Goal: Obtain resource: Obtain resource

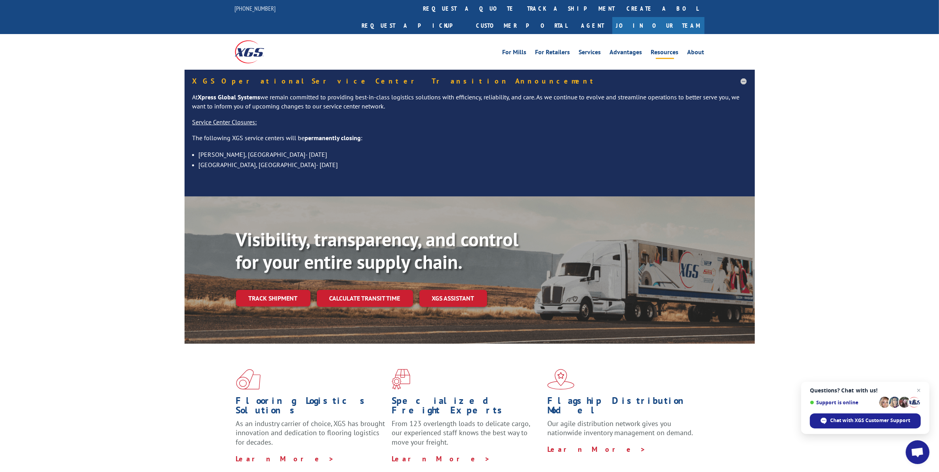
click at [674, 49] on link "Resources" at bounding box center [665, 53] width 28 height 9
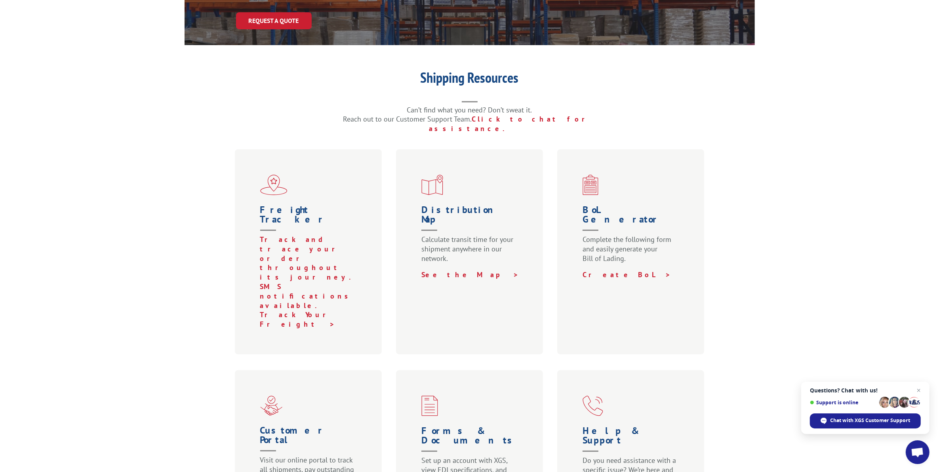
scroll to position [149, 0]
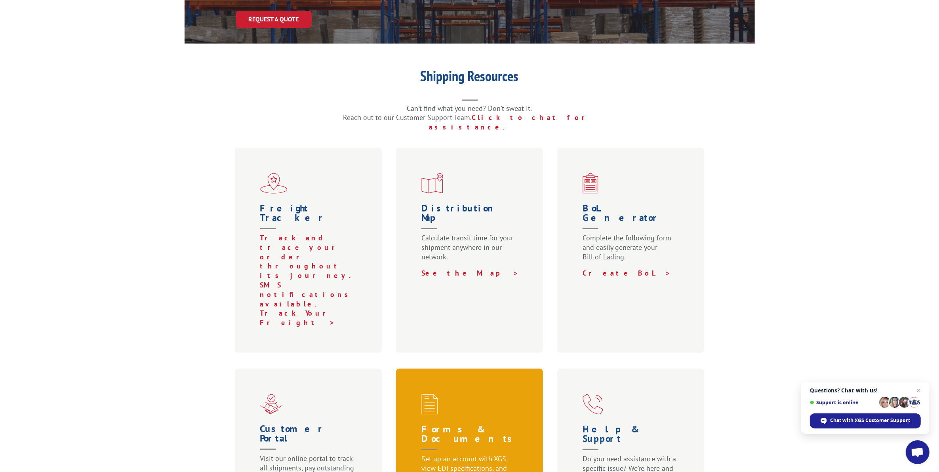
click at [462, 394] on span at bounding box center [472, 404] width 100 height 21
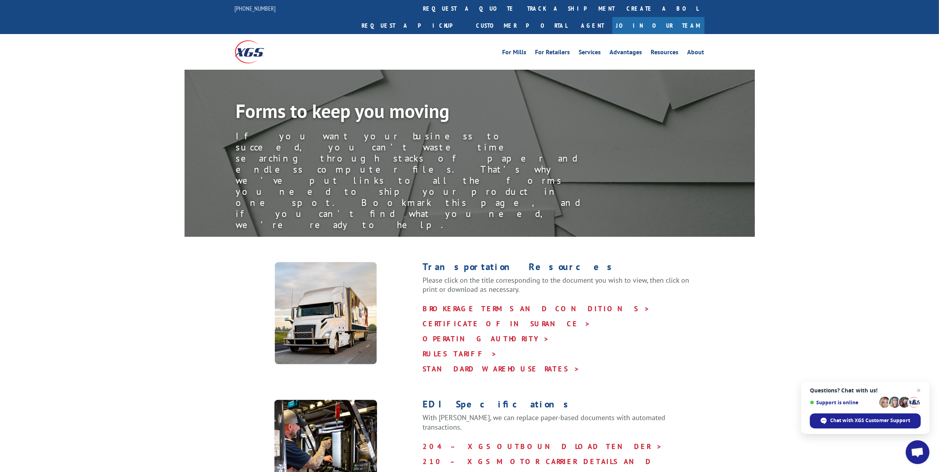
click at [439, 302] on p "BROKERAGE TERMS AND CONDITIONS > CERTIFICATE OF INSURANCE > OPERATING AUTHORITY…" at bounding box center [564, 339] width 282 height 75
click at [435, 349] on link "RULES TARIFF >" at bounding box center [460, 353] width 74 height 9
